Goal: Task Accomplishment & Management: Complete application form

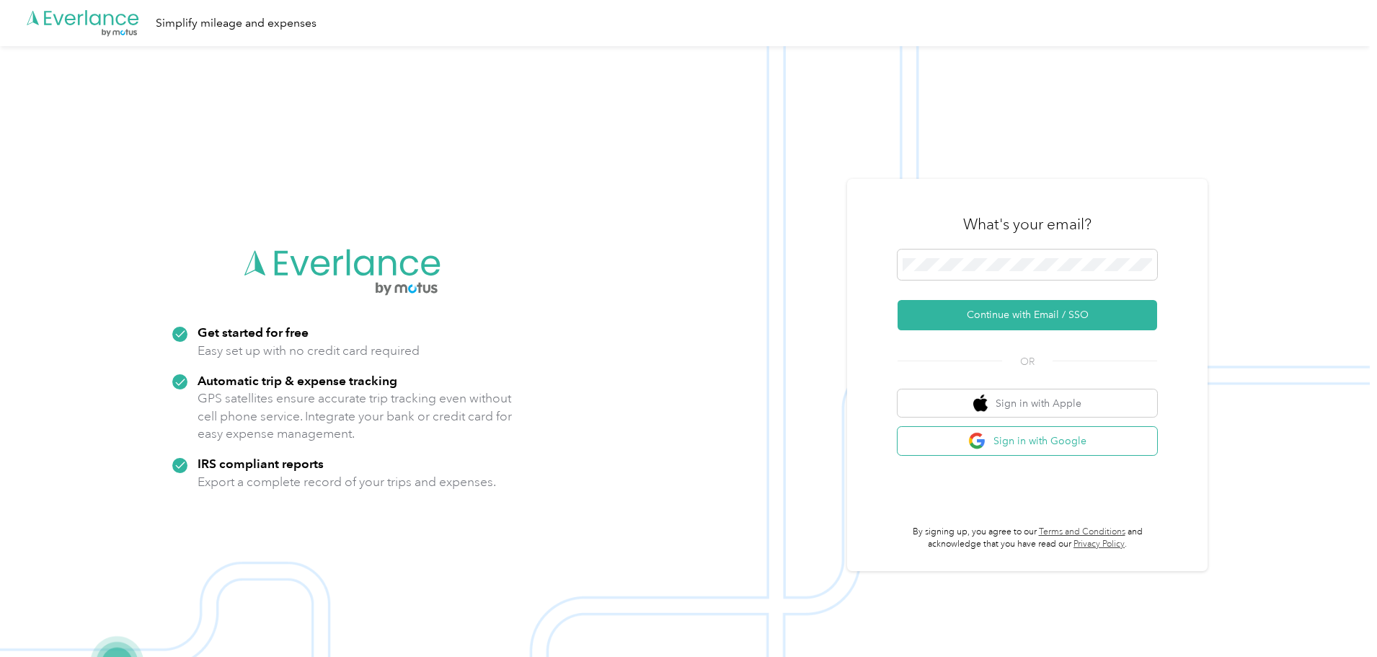
click at [1009, 445] on button "Sign in with Google" at bounding box center [1026, 441] width 259 height 28
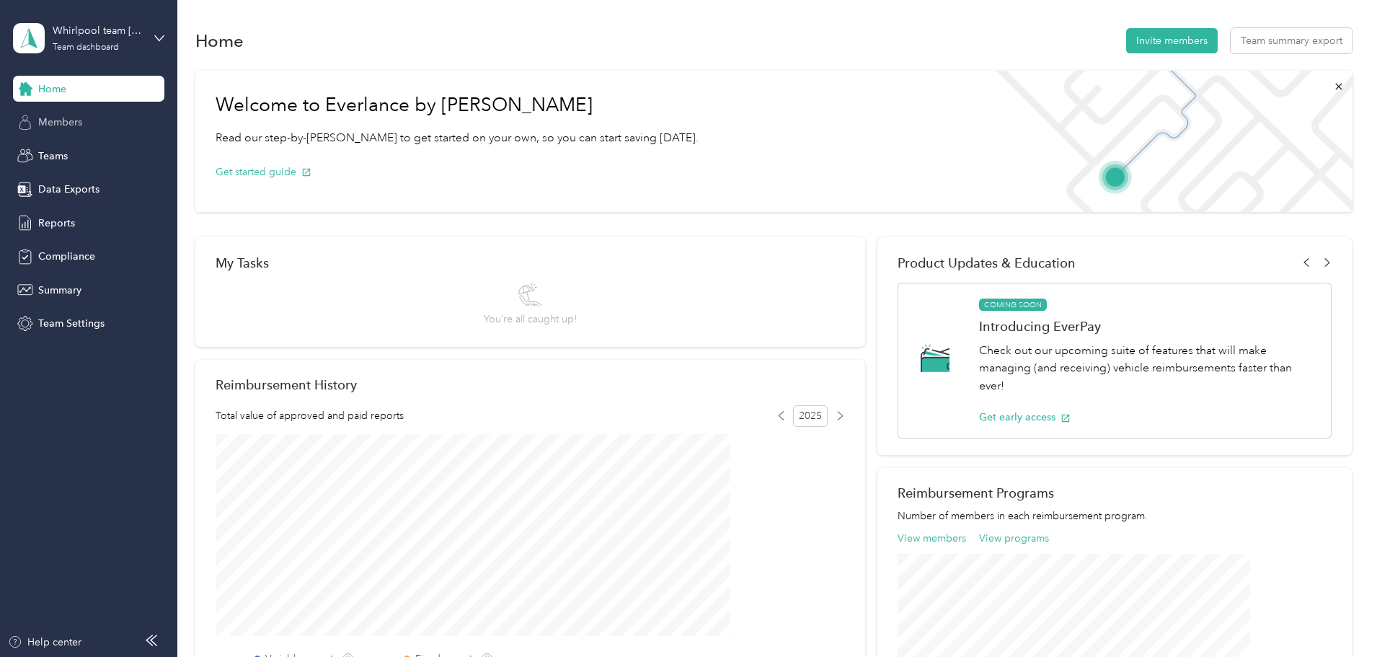
click at [78, 117] on span "Members" at bounding box center [60, 122] width 44 height 15
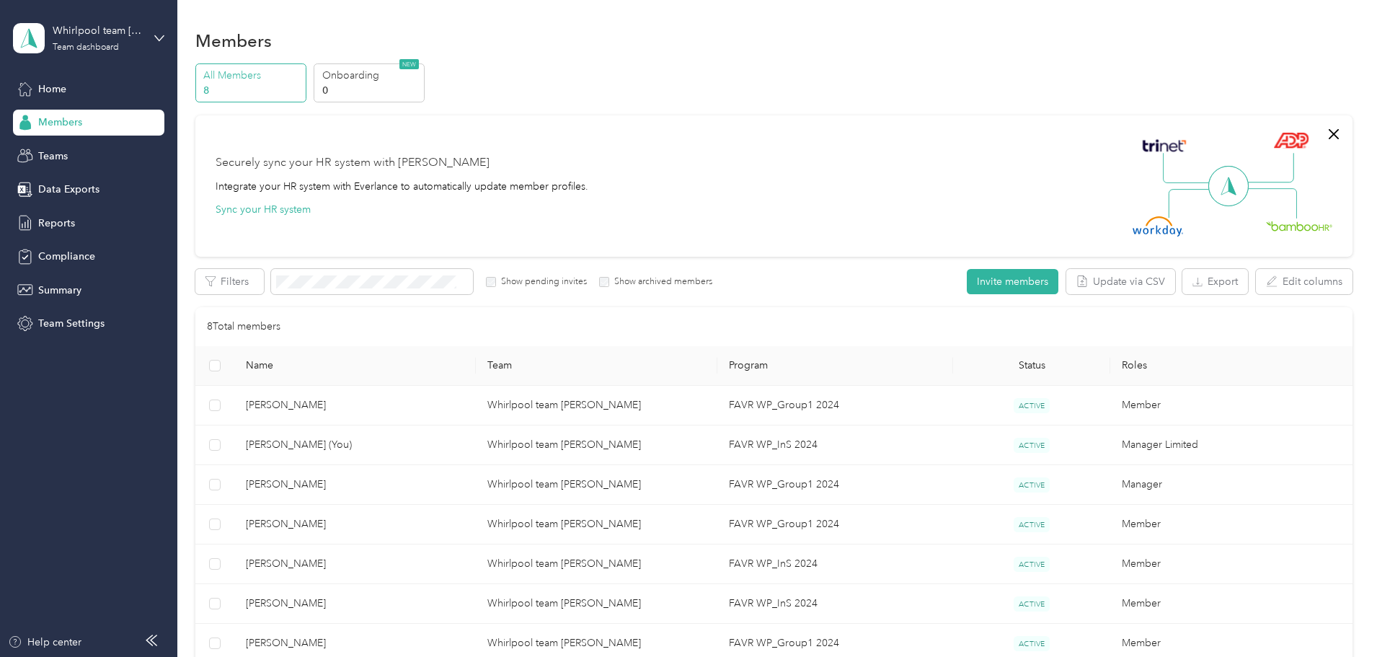
click at [301, 83] on p "8" at bounding box center [252, 90] width 98 height 15
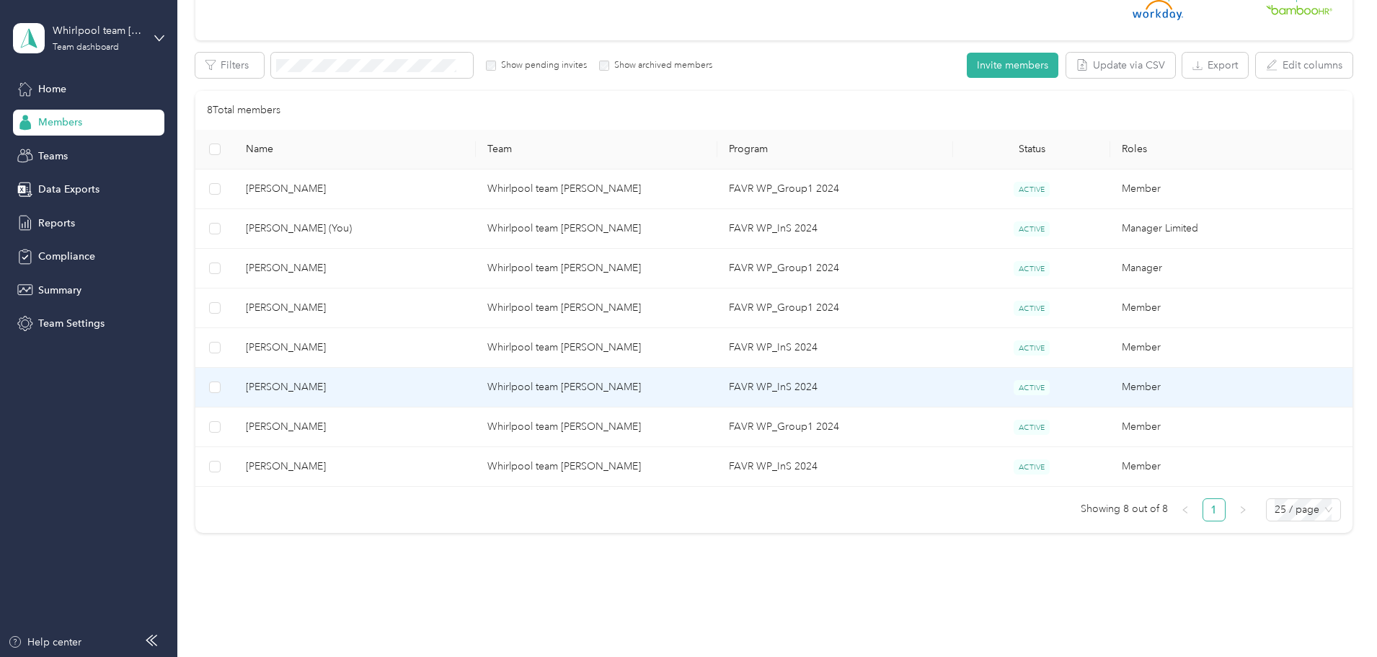
scroll to position [144, 0]
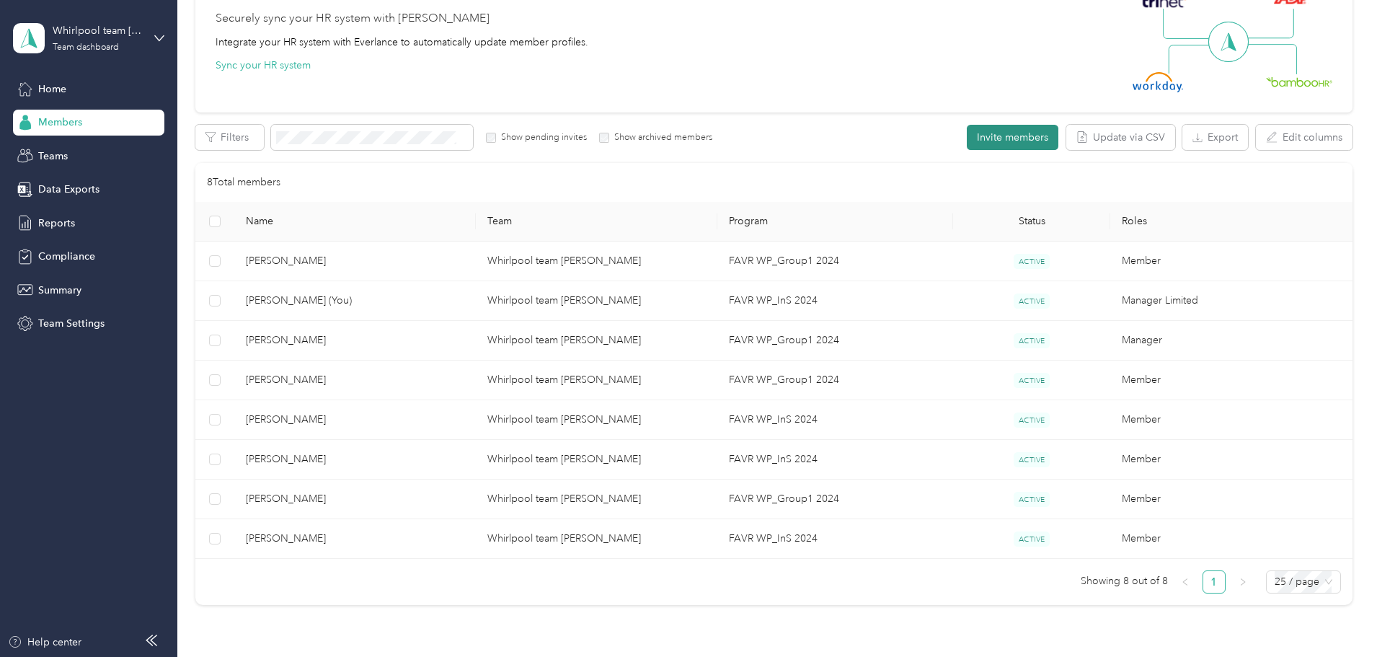
click at [966, 130] on button "Invite members" at bounding box center [1012, 137] width 92 height 25
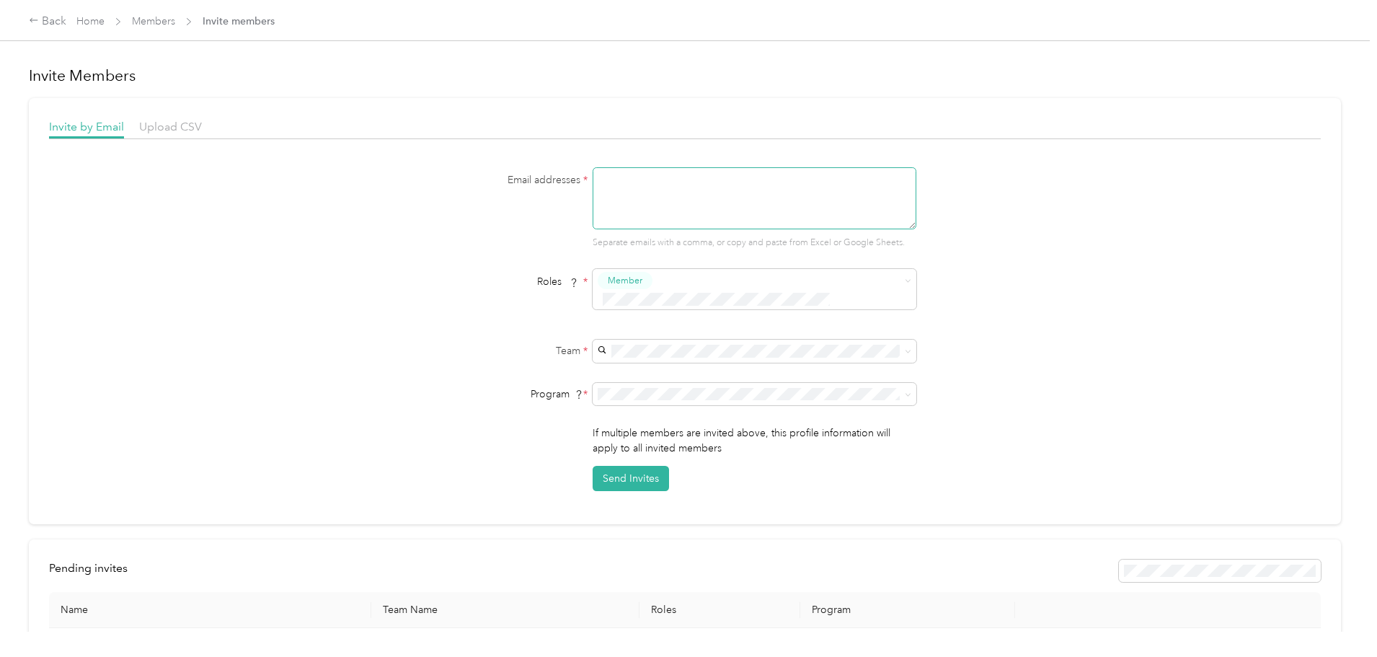
click at [660, 194] on textarea at bounding box center [754, 198] width 324 height 62
type textarea "d"
type textarea "[PERSON_NAME][EMAIL_ADDRESS][DOMAIN_NAME]"
click at [657, 301] on div "Member" at bounding box center [743, 307] width 287 height 18
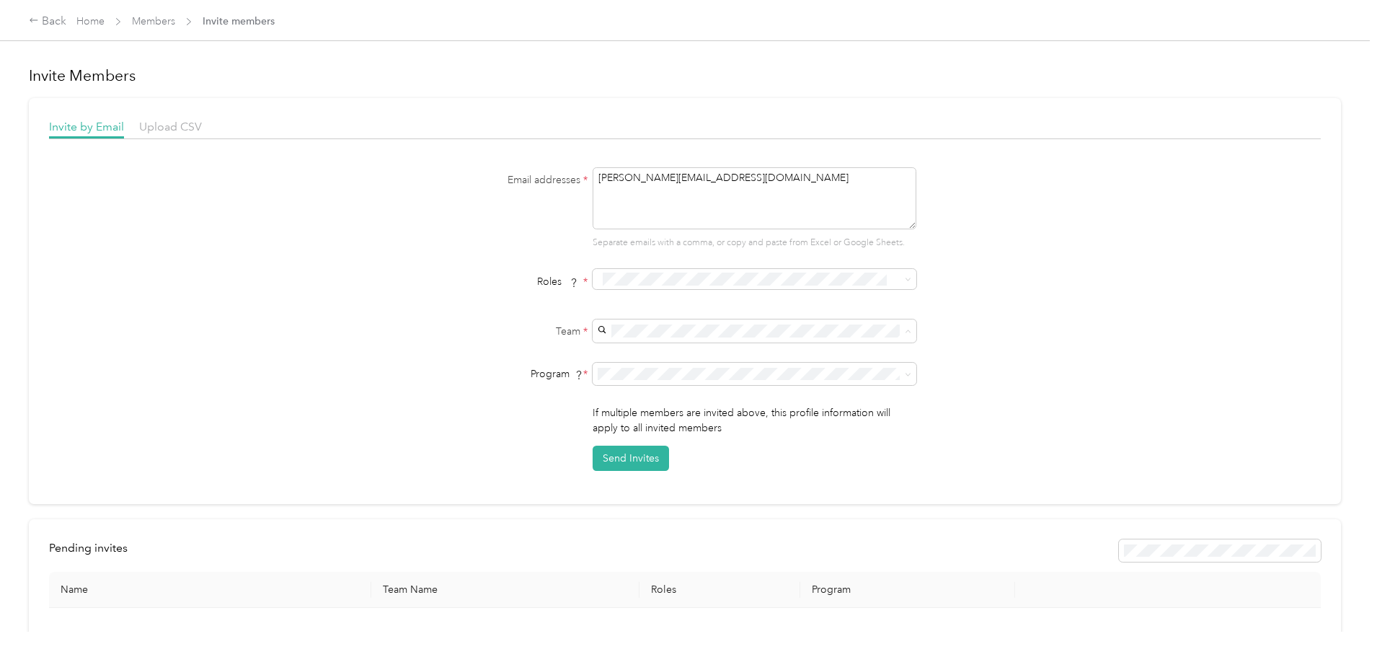
click at [657, 355] on span "Whirlpool team [PERSON_NAME]" at bounding box center [677, 356] width 154 height 12
click at [667, 453] on li "FAVR Programs" at bounding box center [752, 449] width 324 height 25
click at [614, 450] on li "FAVR Programs" at bounding box center [752, 449] width 324 height 25
click at [987, 337] on div "Email addresses * [PERSON_NAME][EMAIL_ADDRESS][DOMAIN_NAME] Separate emails wit…" at bounding box center [684, 319] width 1271 height 304
click at [620, 394] on li "CPM Programs" at bounding box center [752, 398] width 324 height 25
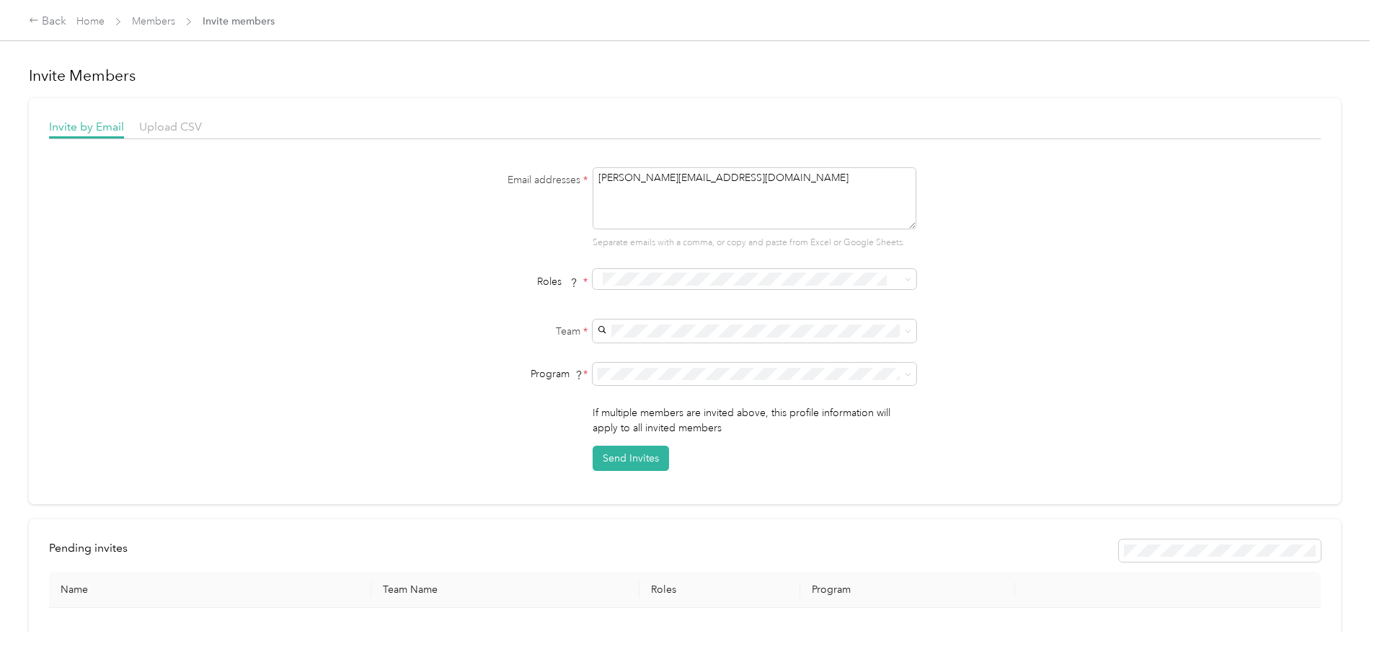
click at [630, 303] on span "Member" at bounding box center [627, 304] width 35 height 13
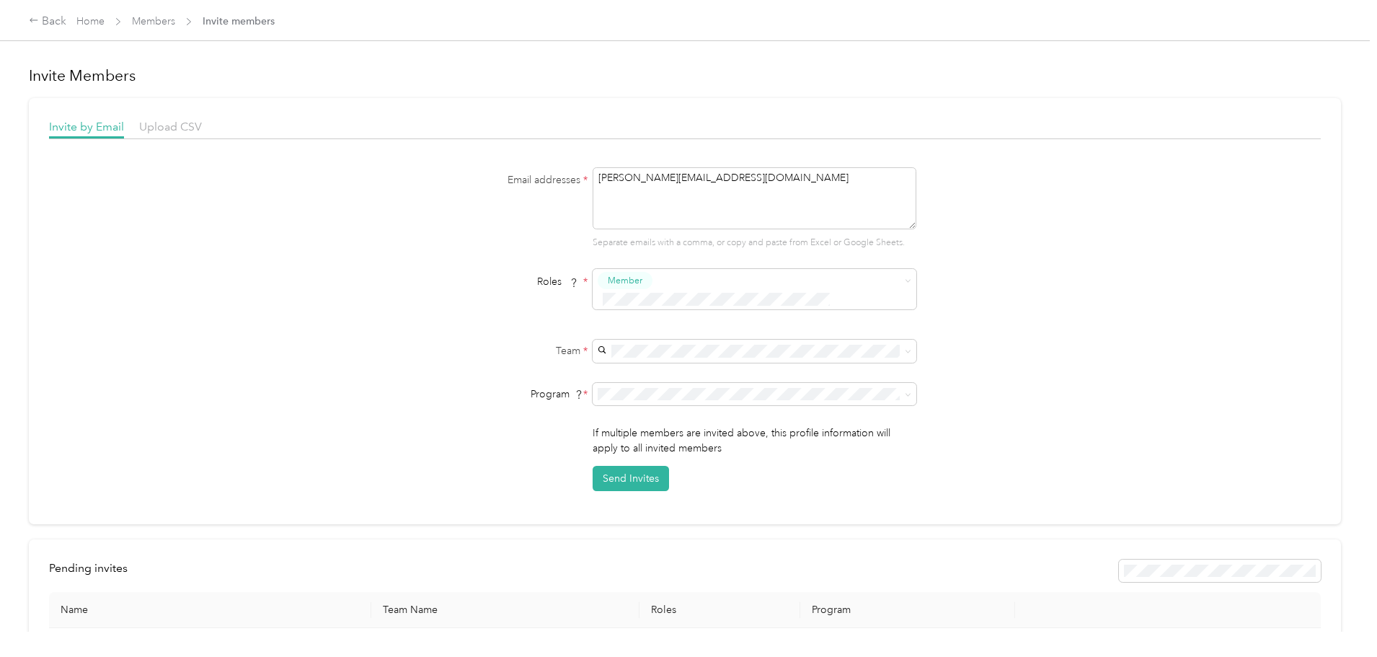
click at [700, 527] on span "FAVR WP_InS 2024 (FAVR)" at bounding box center [661, 526] width 122 height 12
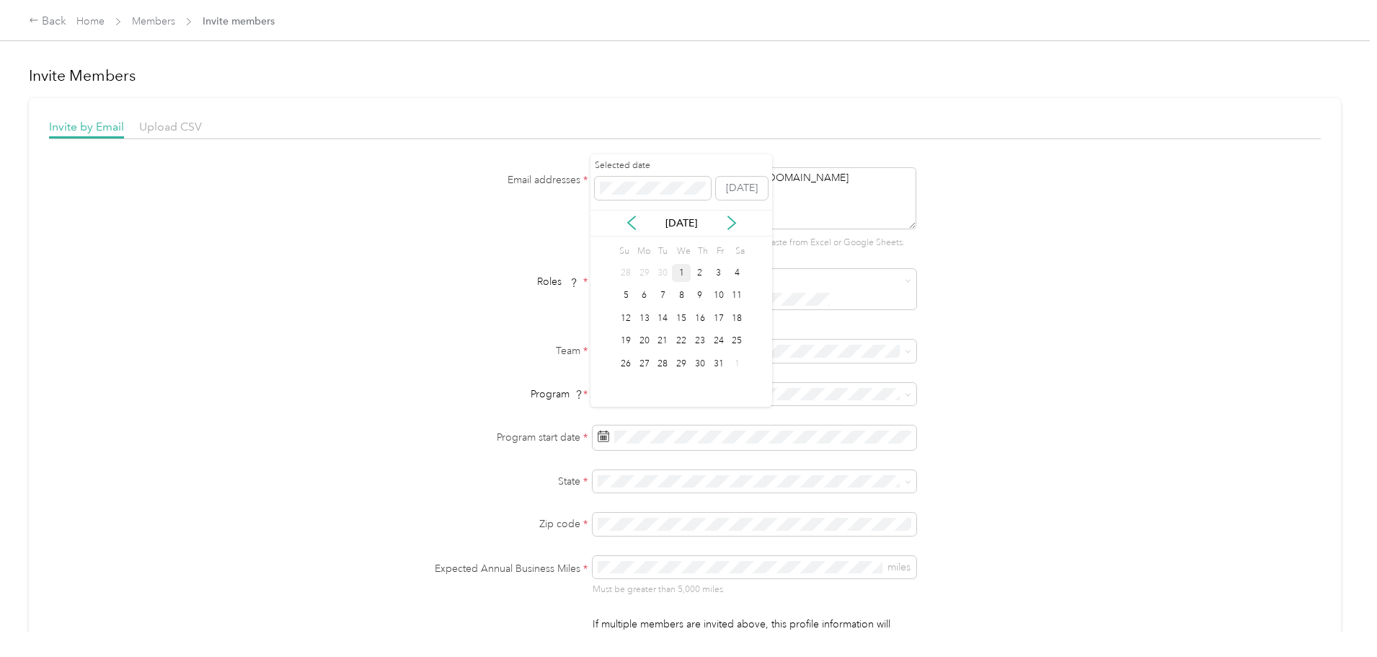
click at [676, 272] on div "1" at bounding box center [681, 273] width 19 height 18
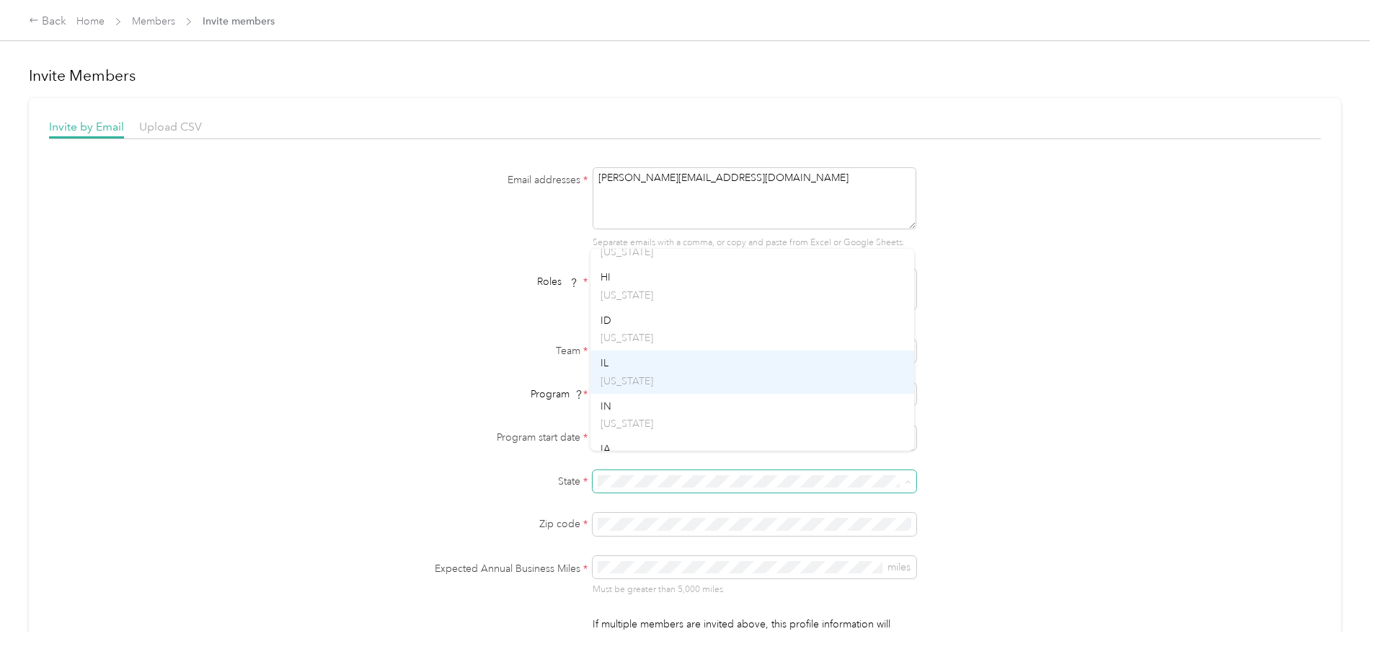
scroll to position [504, 0]
click at [610, 365] on div "IL [US_STATE]" at bounding box center [751, 363] width 303 height 33
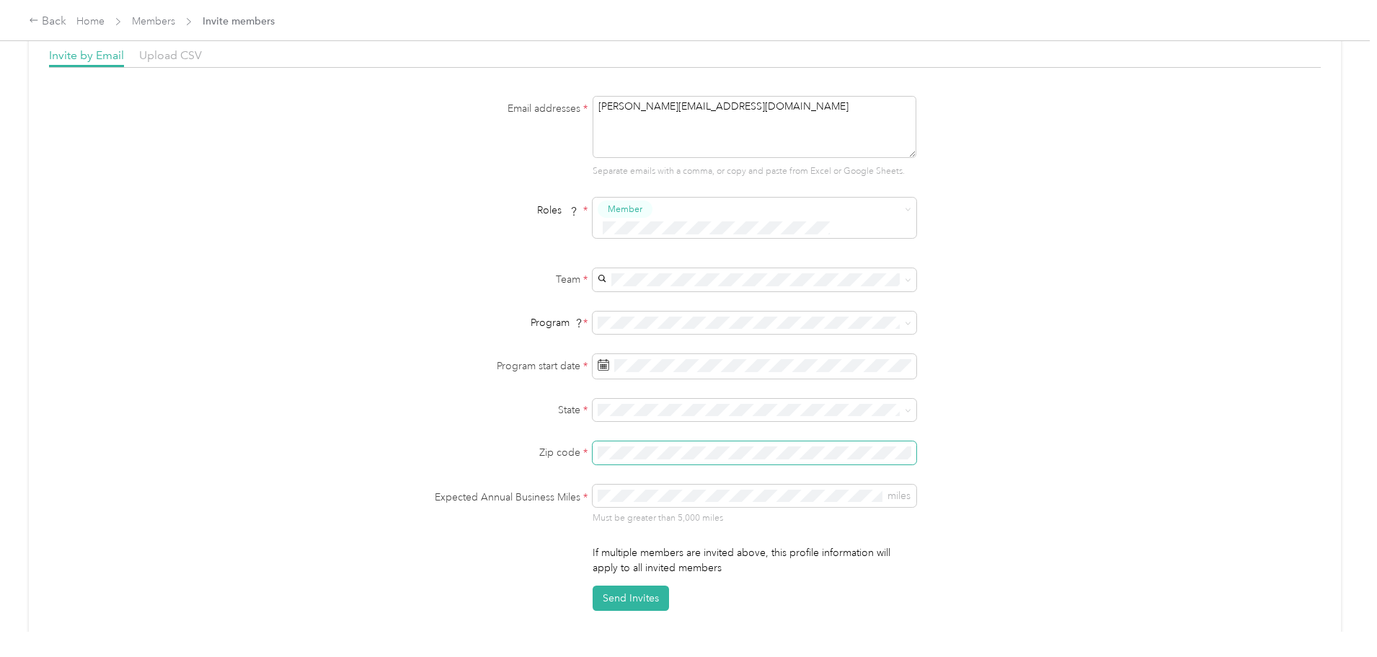
scroll to position [72, 0]
click at [661, 440] on span at bounding box center [754, 451] width 324 height 23
click at [638, 584] on button "Send Invites" at bounding box center [630, 596] width 76 height 25
click at [613, 584] on button "Send Invites" at bounding box center [630, 596] width 76 height 25
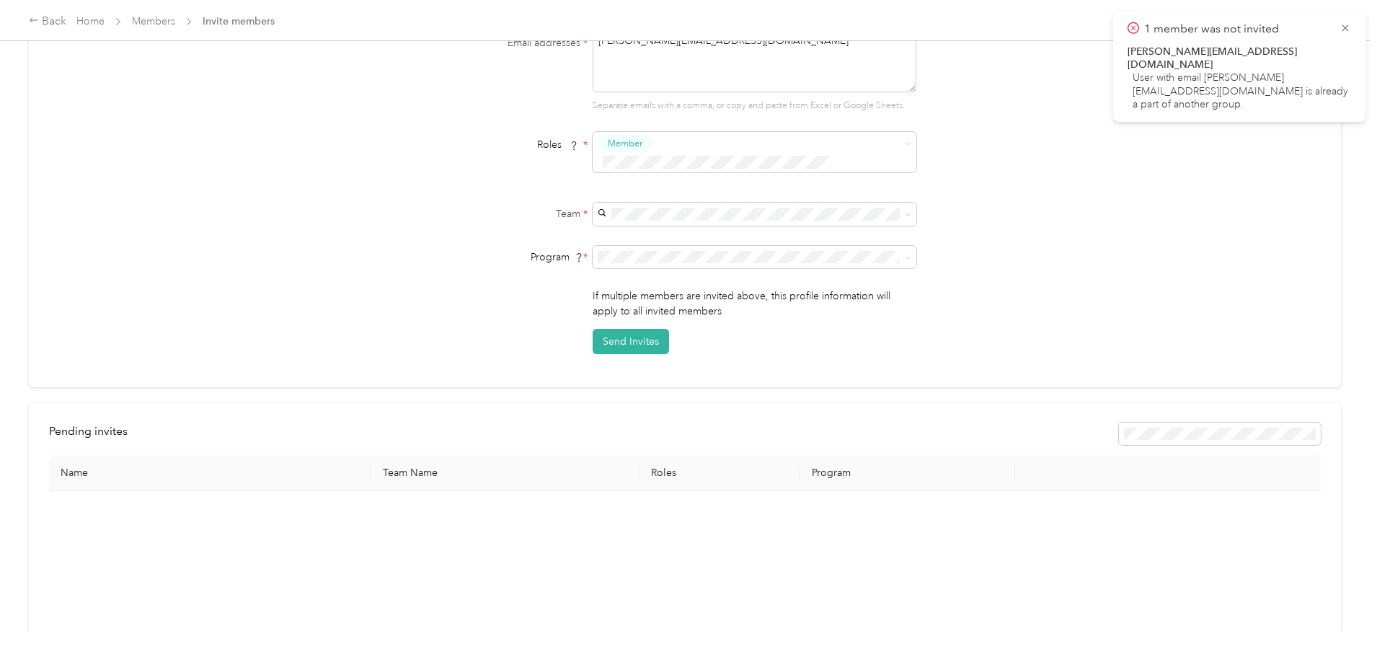
scroll to position [0, 0]
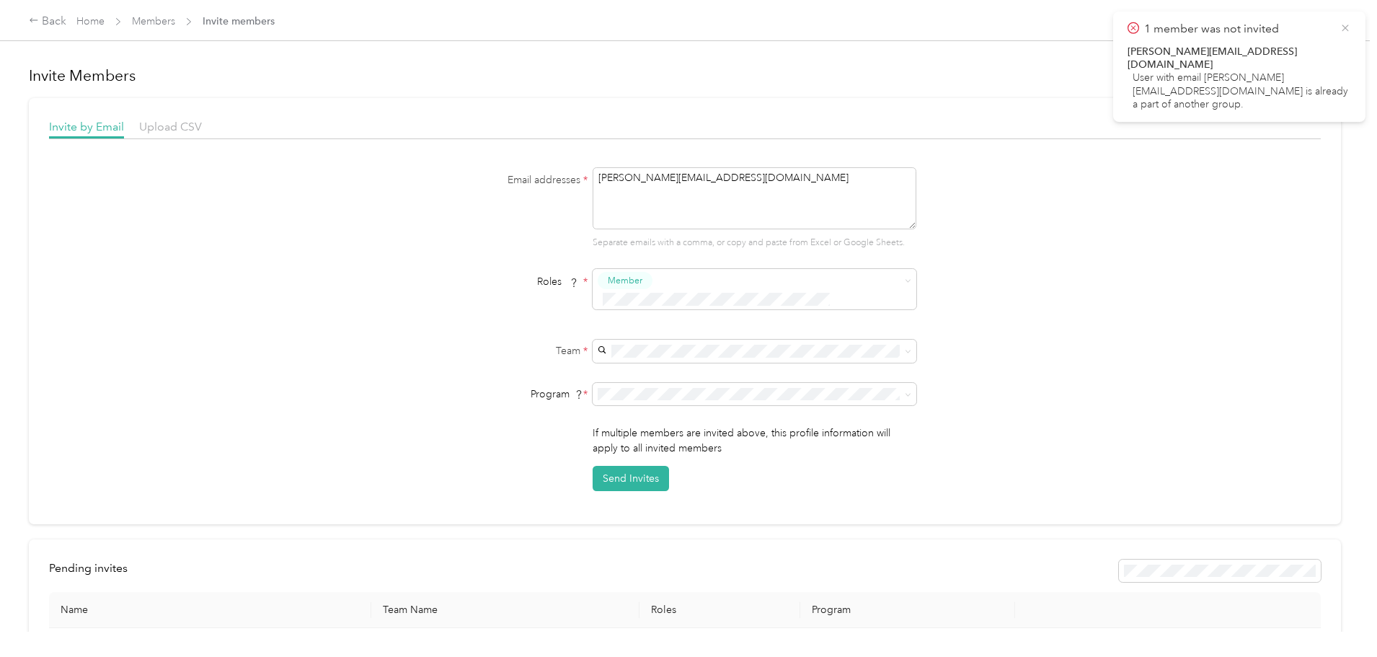
click at [1346, 26] on icon at bounding box center [1344, 28] width 6 height 6
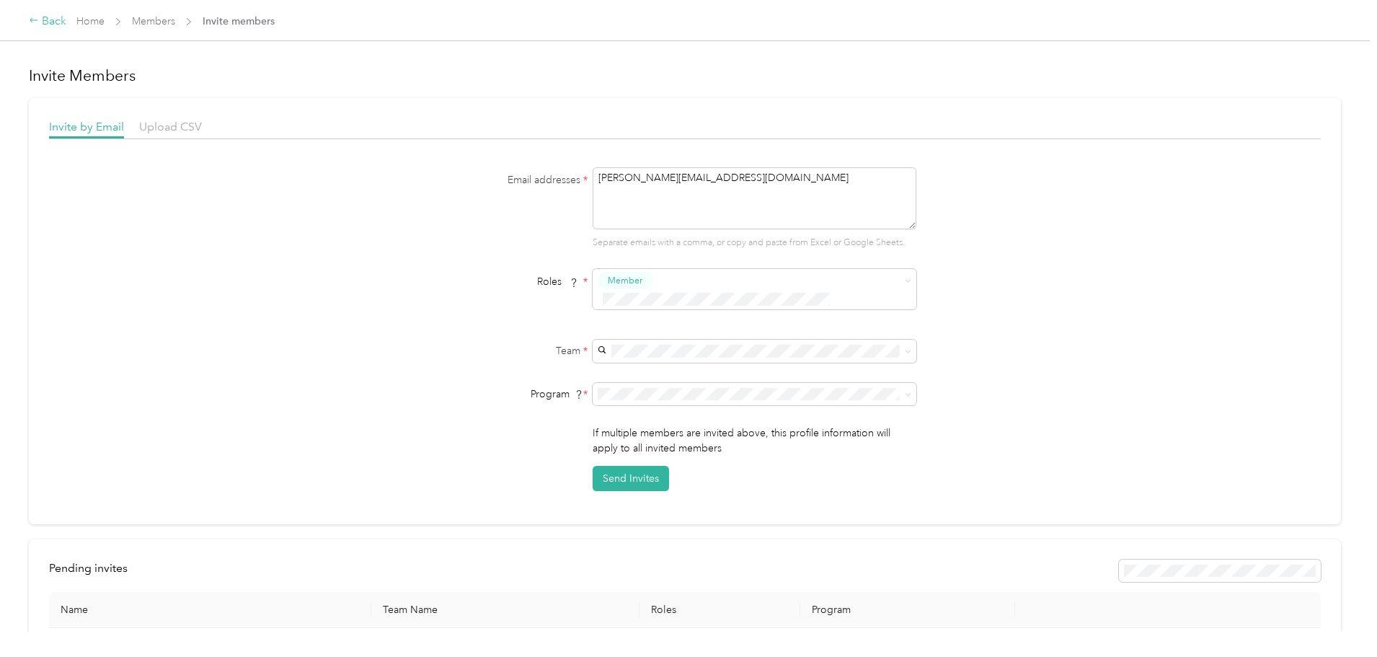
click at [66, 17] on div "Back" at bounding box center [47, 21] width 37 height 17
